Goal: Check status: Check status

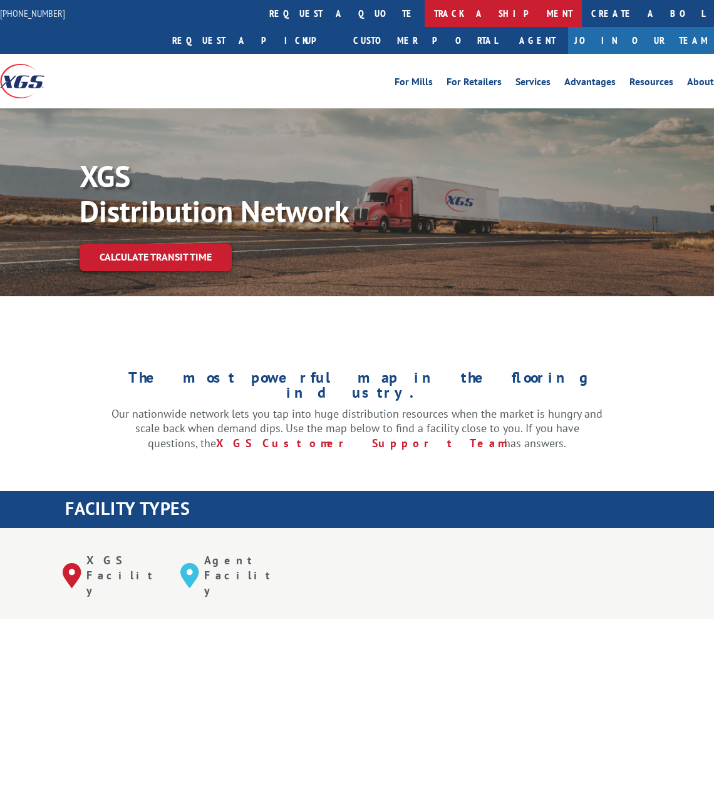
click at [425, 10] on link "track a shipment" at bounding box center [503, 13] width 157 height 27
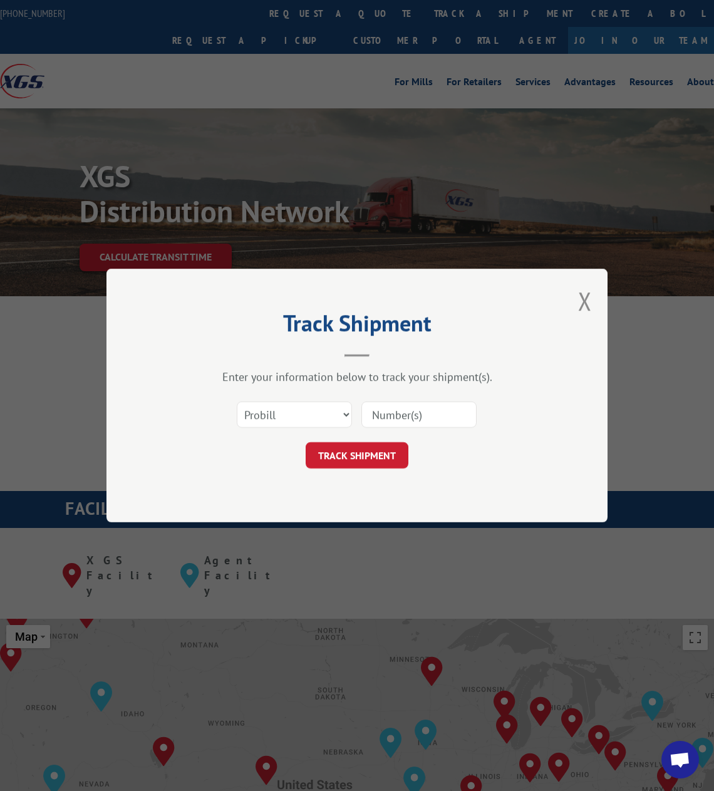
click at [398, 409] on input at bounding box center [418, 415] width 115 height 26
paste input "17591233"
type input "17591233"
click at [372, 464] on button "TRACK SHIPMENT" at bounding box center [357, 455] width 103 height 26
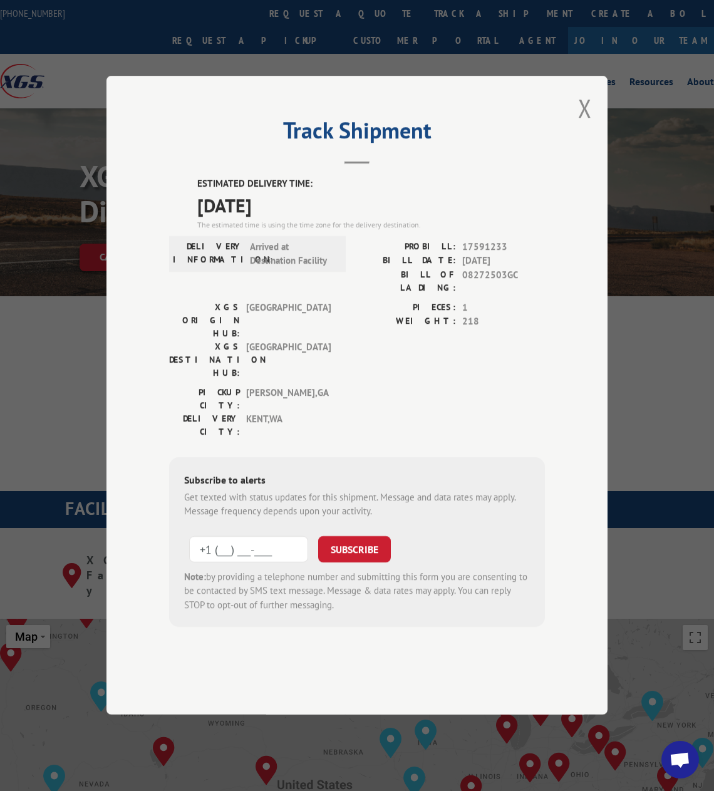
click at [261, 536] on input "+1 (___) ___-____" at bounding box center [248, 549] width 119 height 26
paste input "949) 205-9876"
type input "[PHONE_NUMBER]"
click at [355, 536] on button "SUBSCRIBE" at bounding box center [354, 549] width 73 height 26
click at [587, 125] on button "Close modal" at bounding box center [585, 107] width 14 height 33
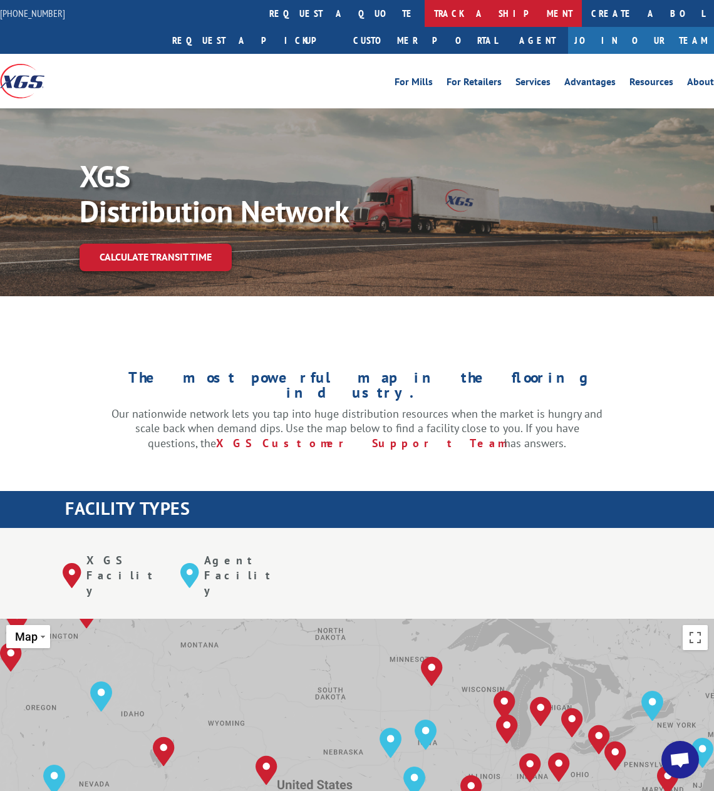
click at [425, 12] on link "track a shipment" at bounding box center [503, 13] width 157 height 27
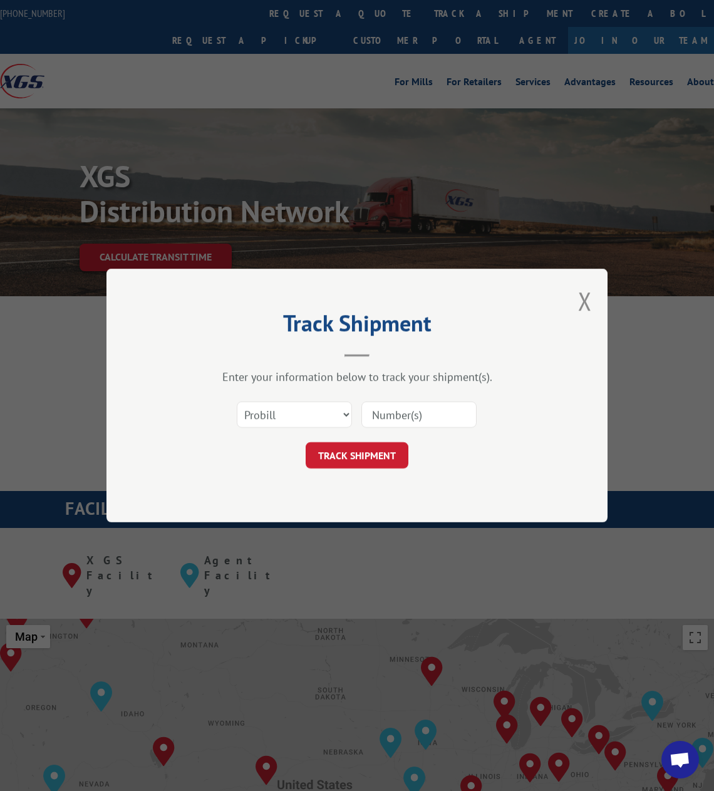
click at [417, 422] on input at bounding box center [418, 415] width 115 height 26
paste input "[PHONE_NUMBER]"
type input "[PHONE_NUMBER]"
click at [370, 442] on button "TRACK SHIPMENT" at bounding box center [357, 455] width 103 height 26
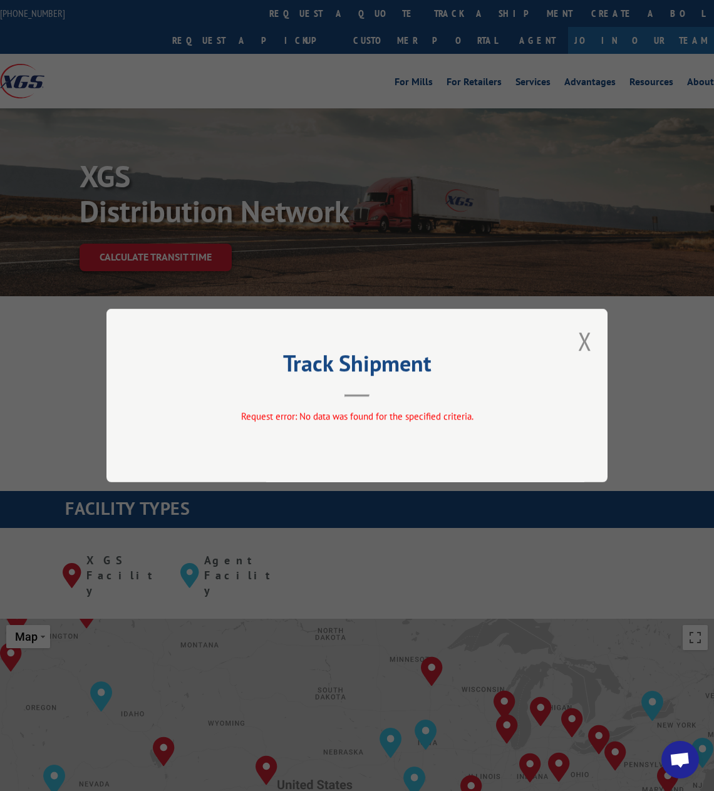
click at [597, 341] on div "Track Shipment Request error: No data was found for the specified criteria." at bounding box center [356, 396] width 501 height 174
click at [584, 339] on button "Close modal" at bounding box center [585, 340] width 14 height 33
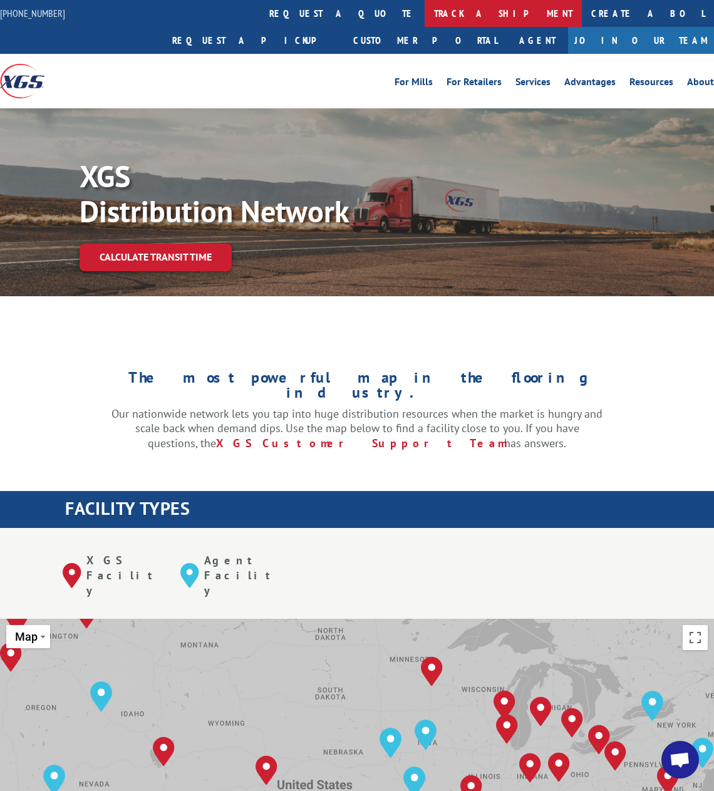
click at [425, 19] on link "track a shipment" at bounding box center [503, 13] width 157 height 27
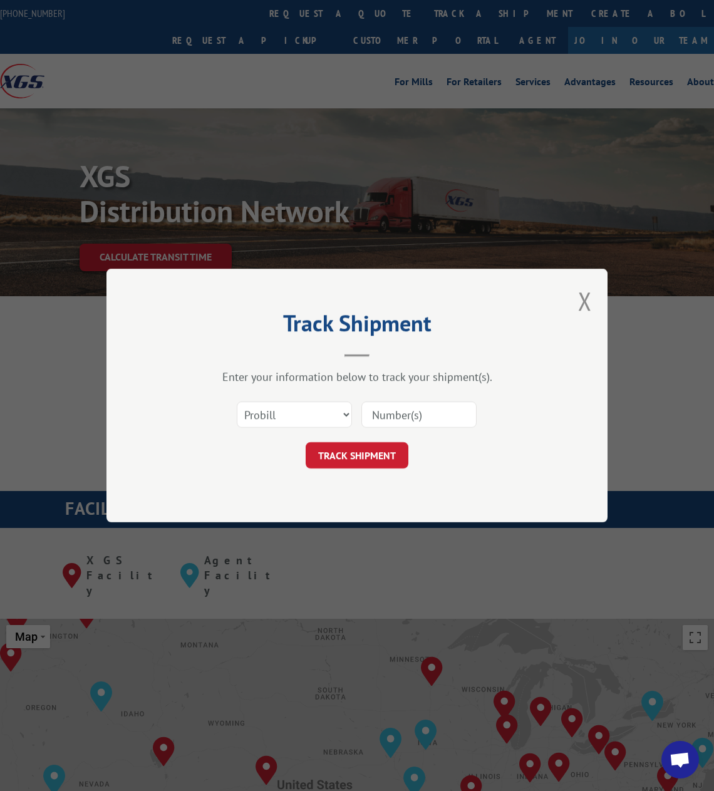
click at [419, 415] on input at bounding box center [418, 415] width 115 height 26
paste input "[PHONE_NUMBER]"
drag, startPoint x: 449, startPoint y: 415, endPoint x: 323, endPoint y: 416, distance: 125.3
click at [323, 416] on div "Select category... Probill BOL PO [PHONE_NUMBER]" at bounding box center [357, 414] width 376 height 41
paste input "17591233"
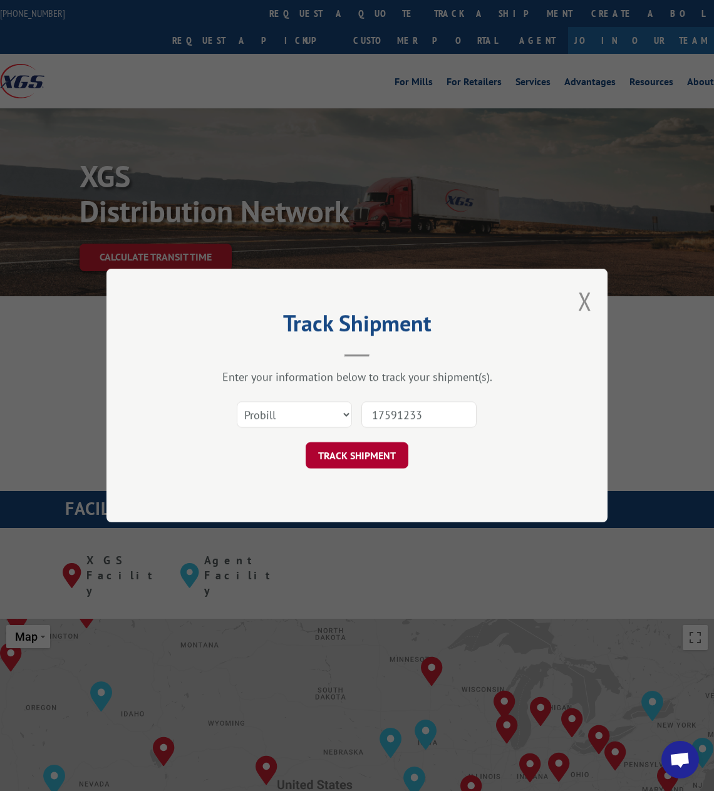
type input "17591233"
click at [345, 453] on button "TRACK SHIPMENT" at bounding box center [357, 455] width 103 height 26
